Goal: Navigation & Orientation: Find specific page/section

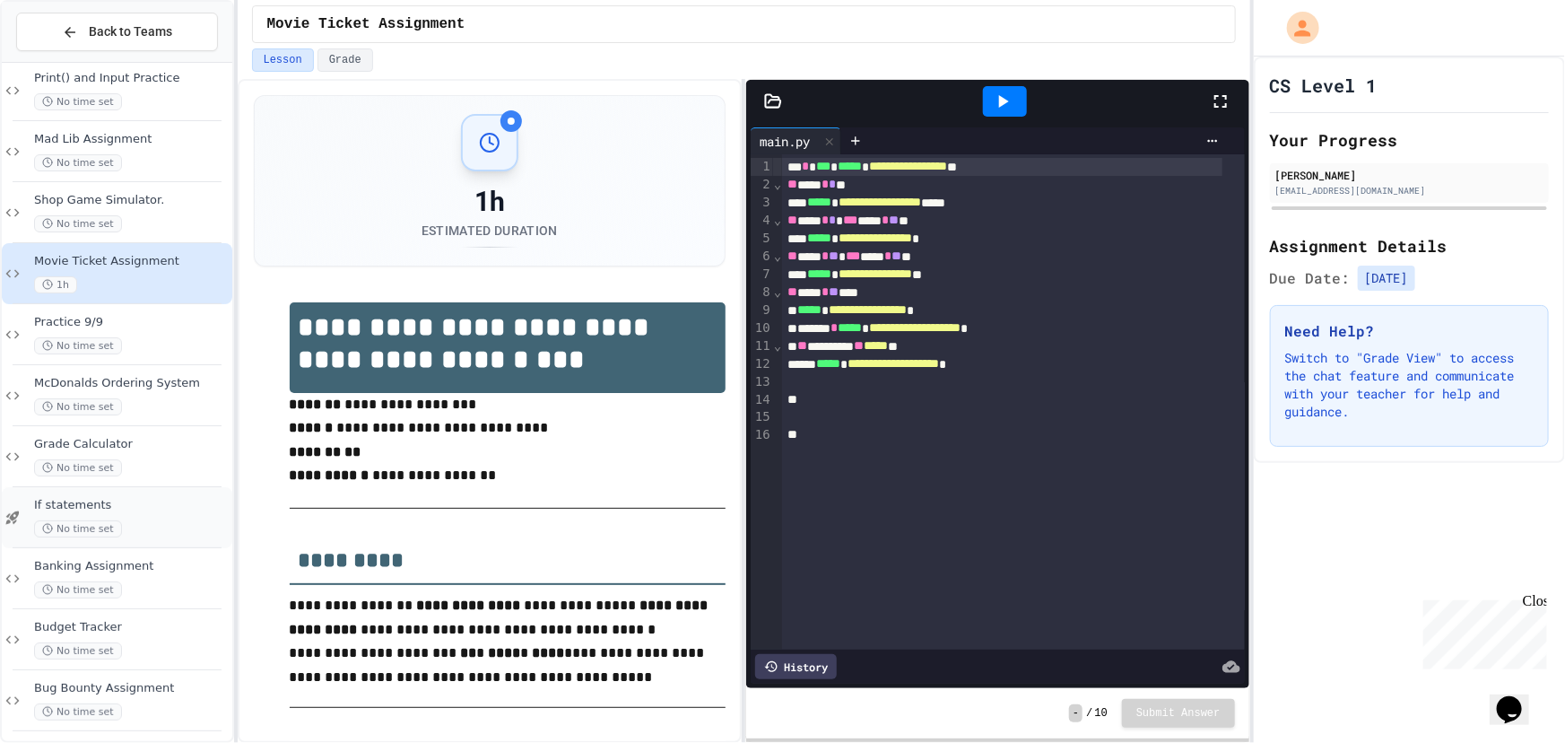
scroll to position [27, 0]
click at [118, 675] on span "Bug Bounty Assignment" at bounding box center [131, 681] width 195 height 15
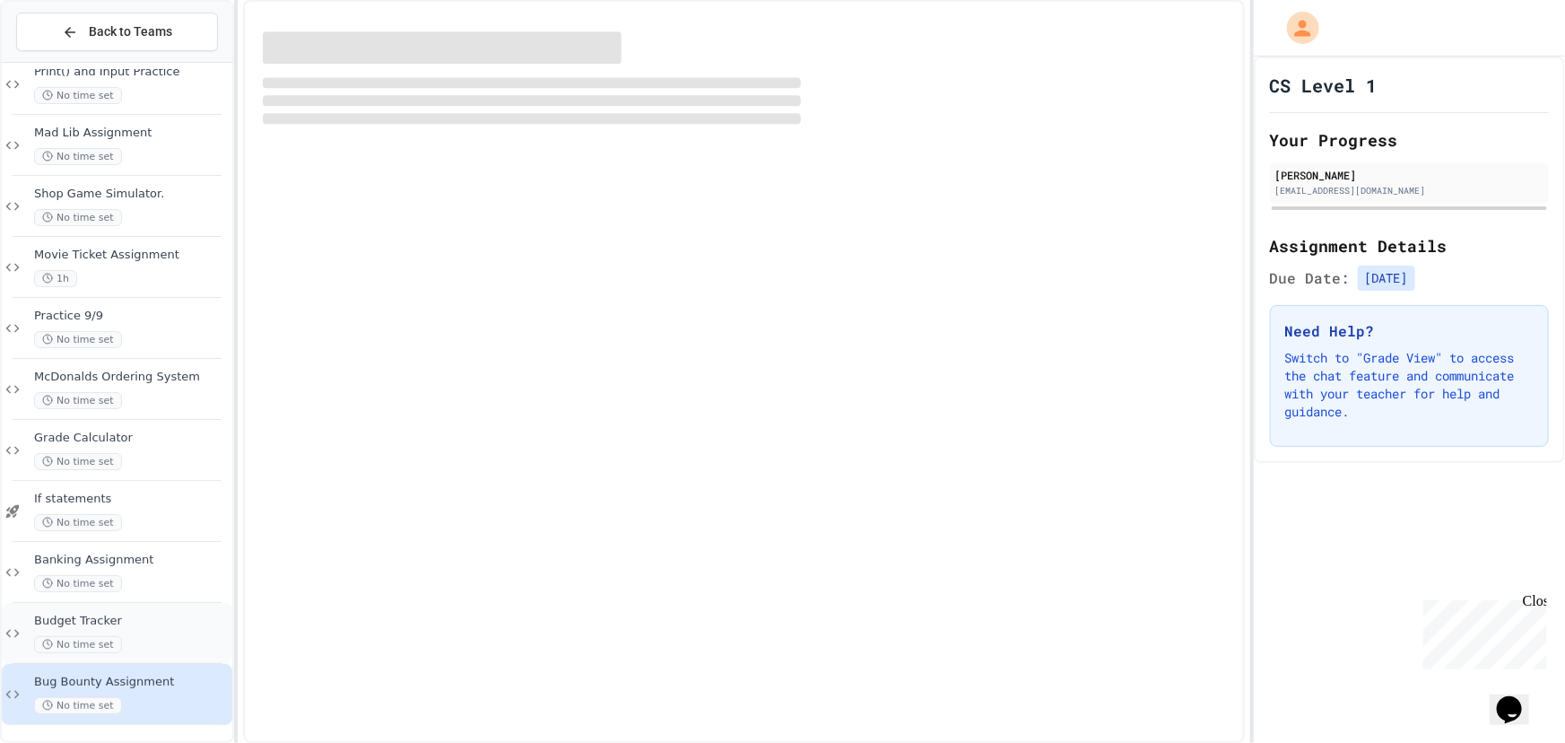
scroll to position [6, 0]
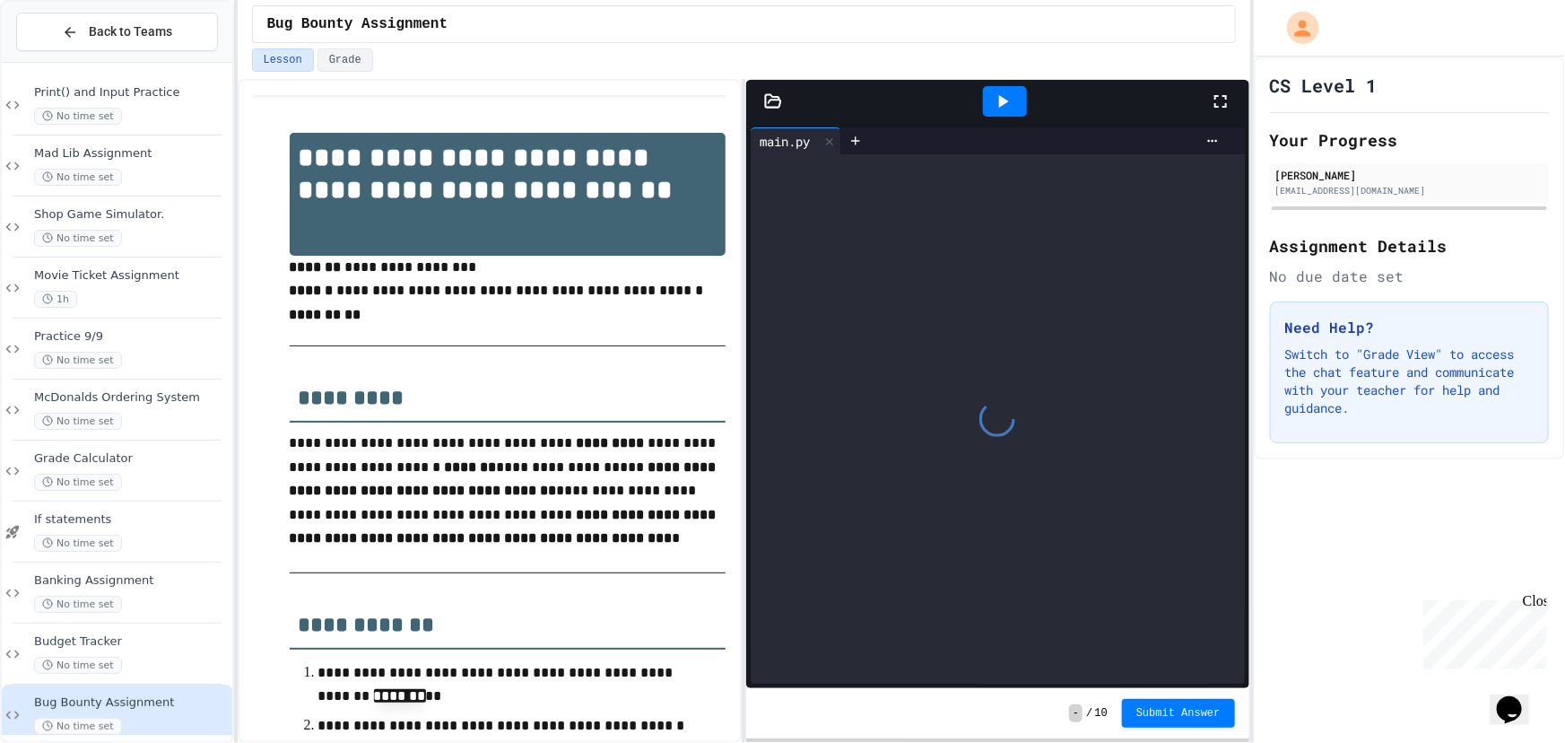
click at [132, 634] on span "Budget Tracker" at bounding box center [131, 641] width 195 height 15
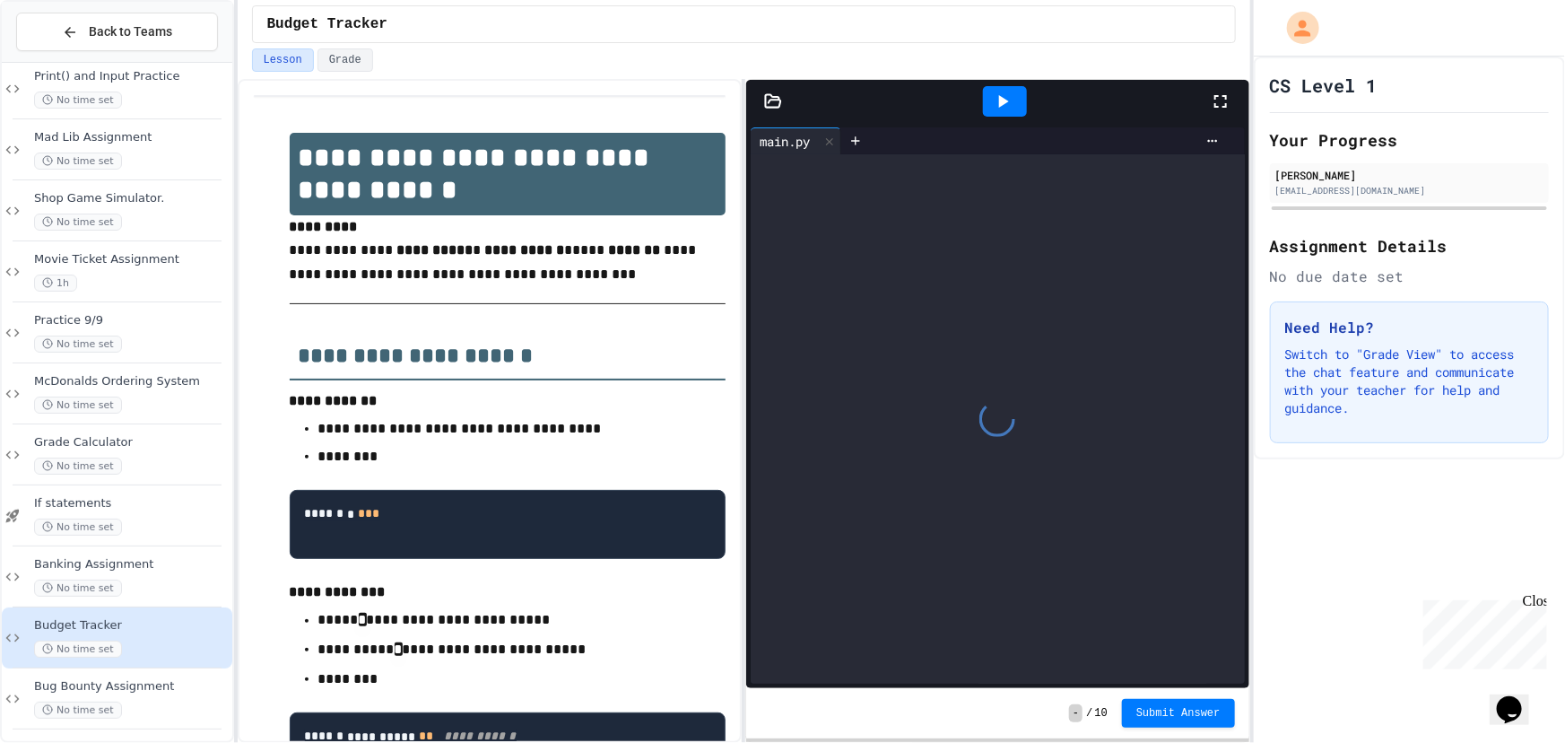
scroll to position [27, 0]
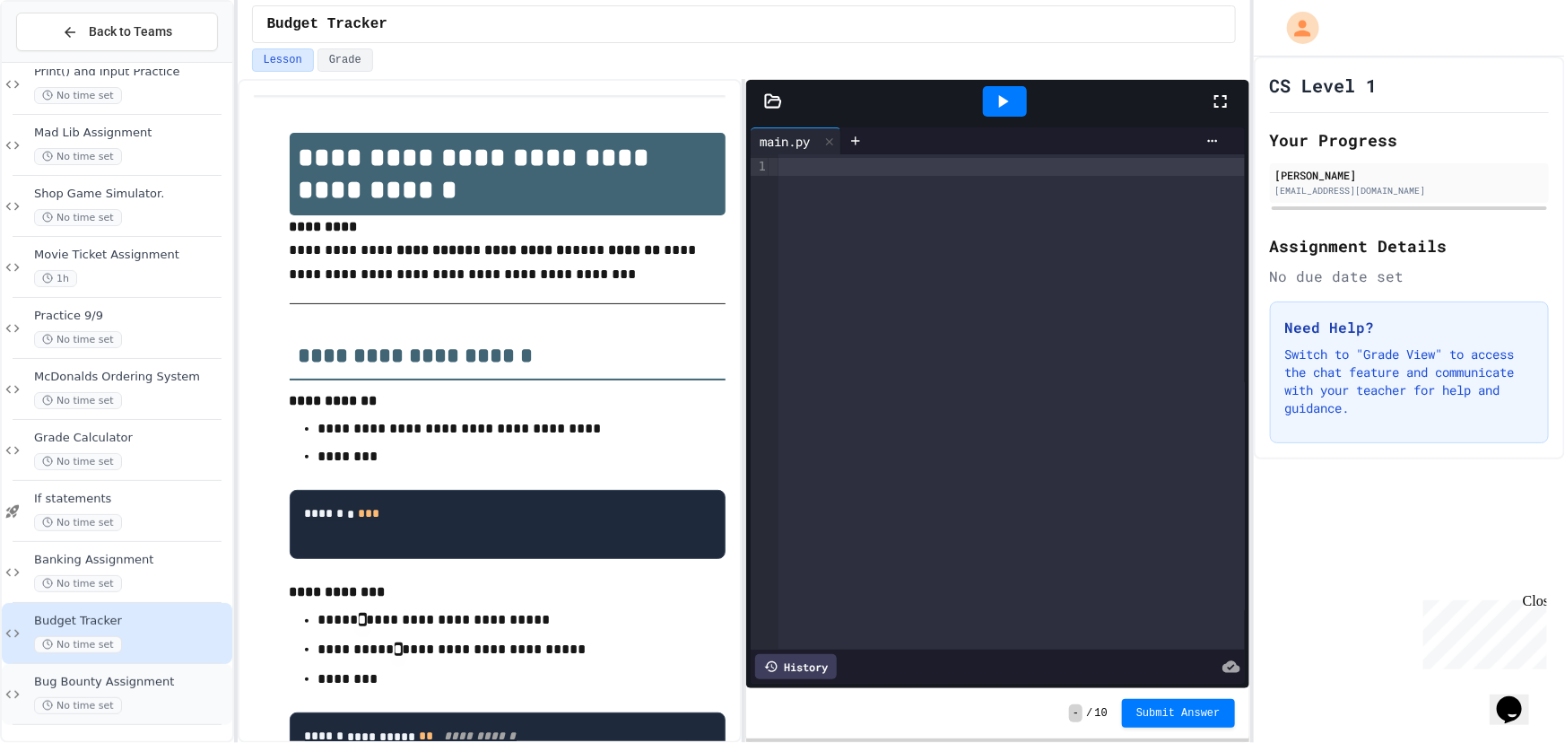
click at [134, 676] on span "Bug Bounty Assignment" at bounding box center [131, 681] width 195 height 15
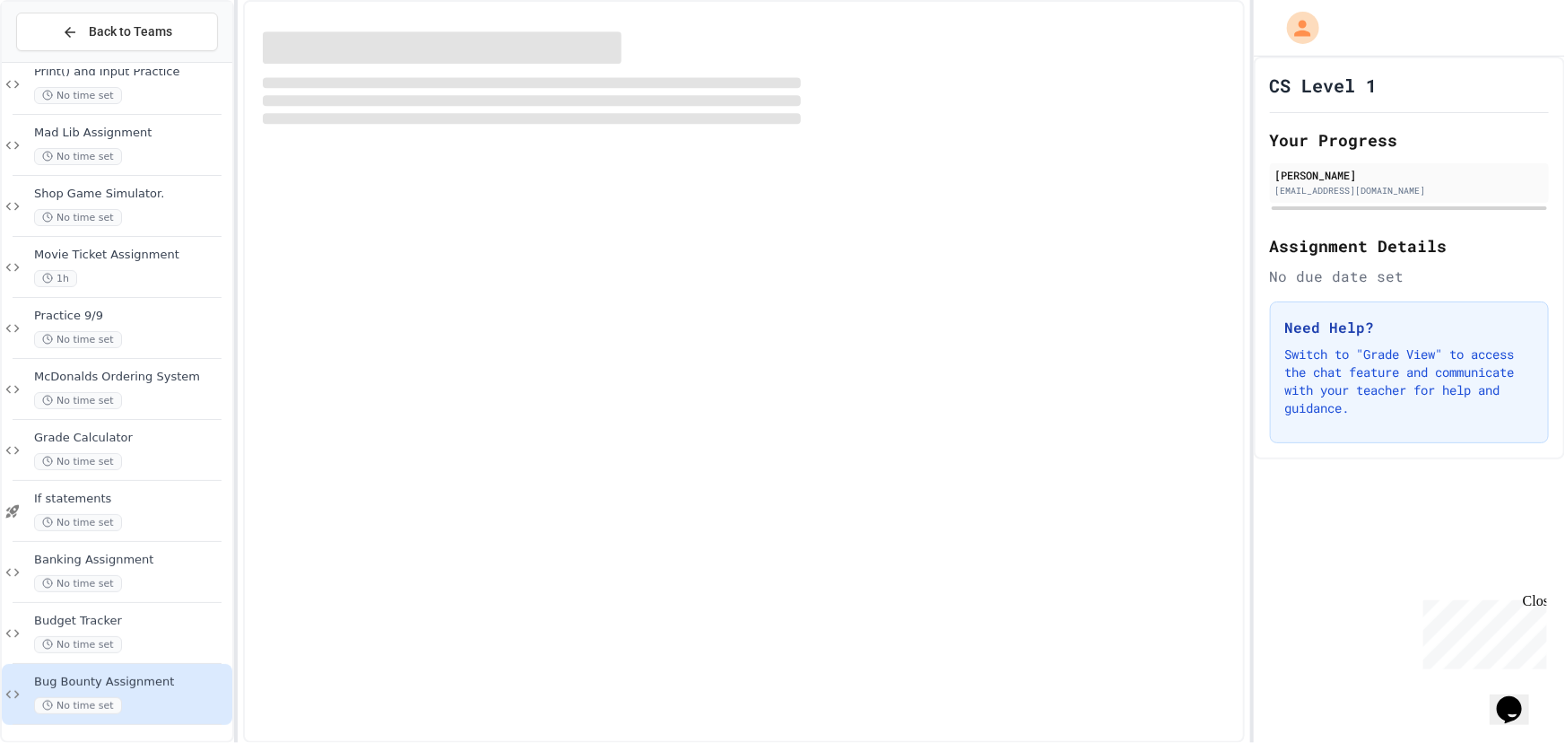
scroll to position [6, 0]
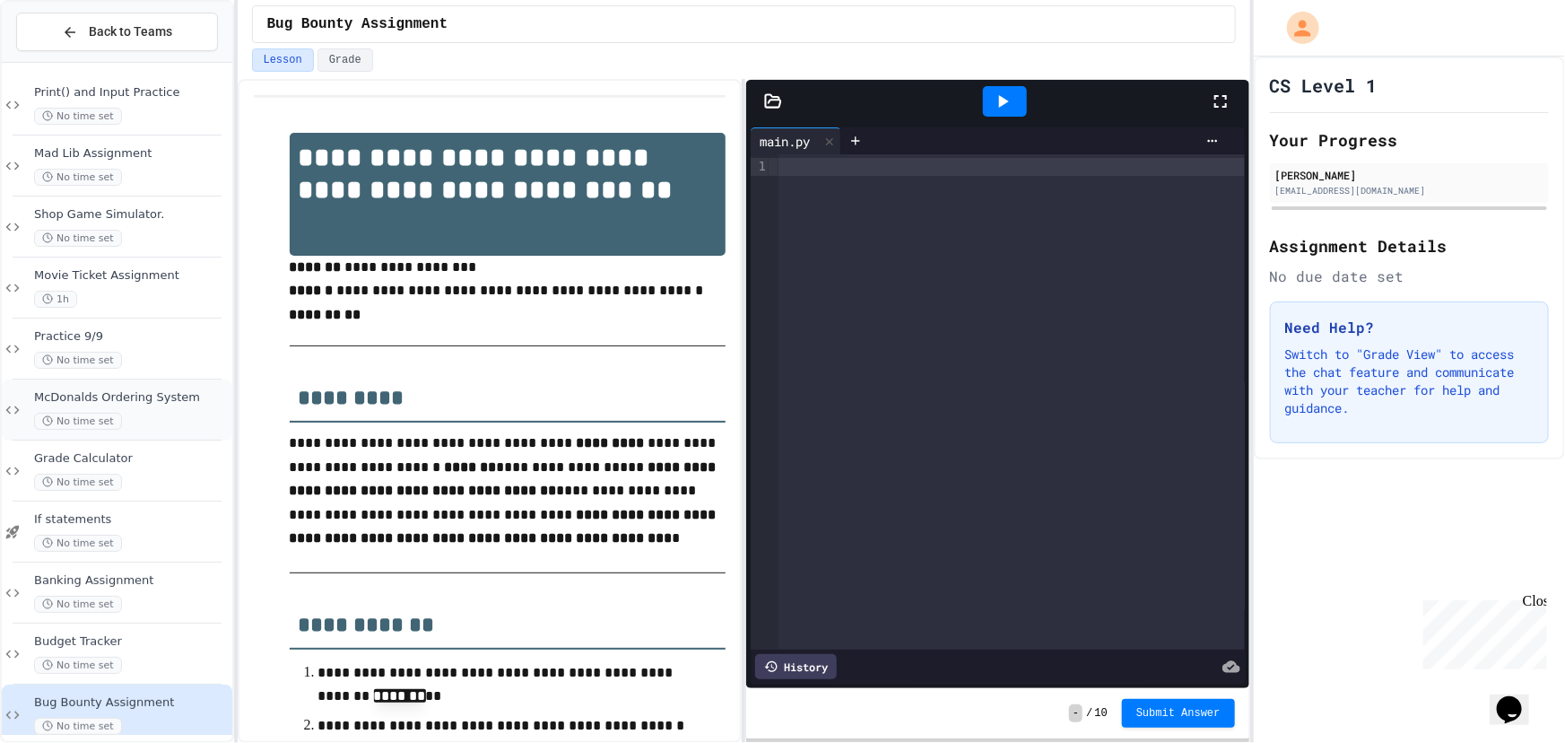
click at [154, 430] on div "McDonalds Ordering System No time set" at bounding box center [117, 409] width 230 height 61
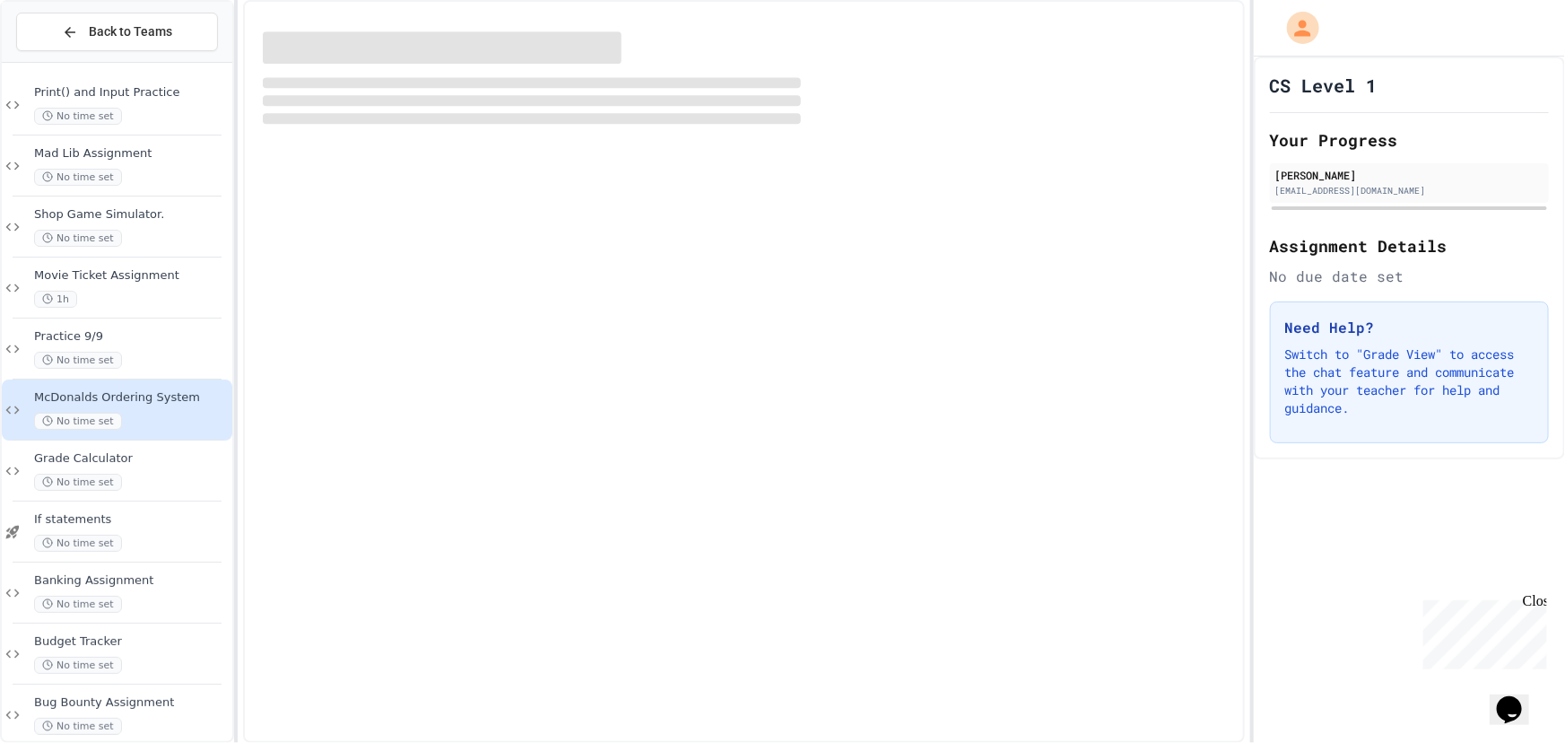
click at [155, 451] on span "Grade Calculator" at bounding box center [131, 458] width 195 height 15
